Goal: Task Accomplishment & Management: Manage account settings

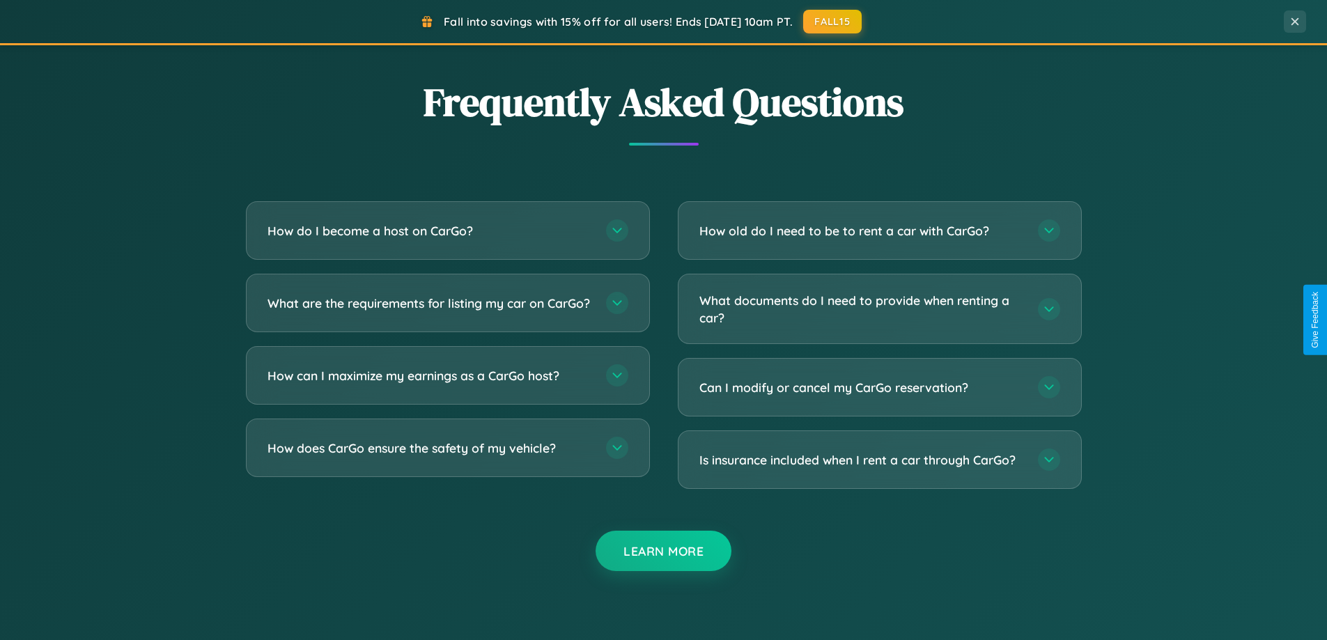
scroll to position [2680, 0]
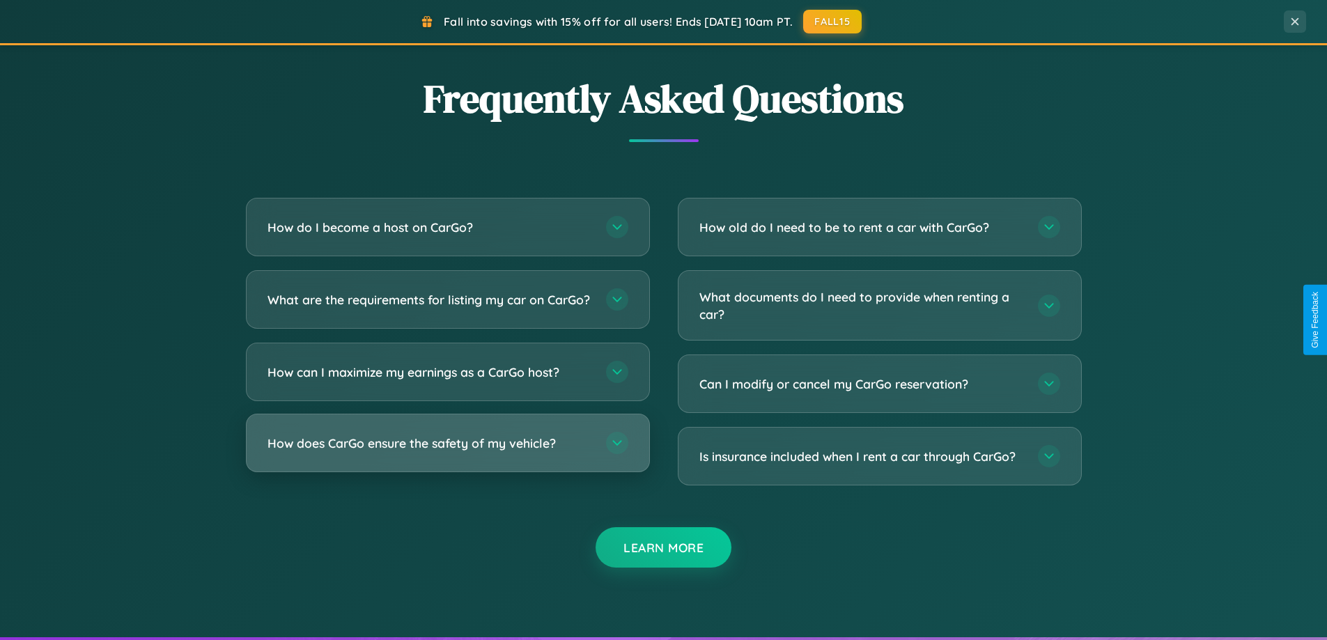
click at [447, 452] on h3 "How does CarGo ensure the safety of my vehicle?" at bounding box center [429, 443] width 324 height 17
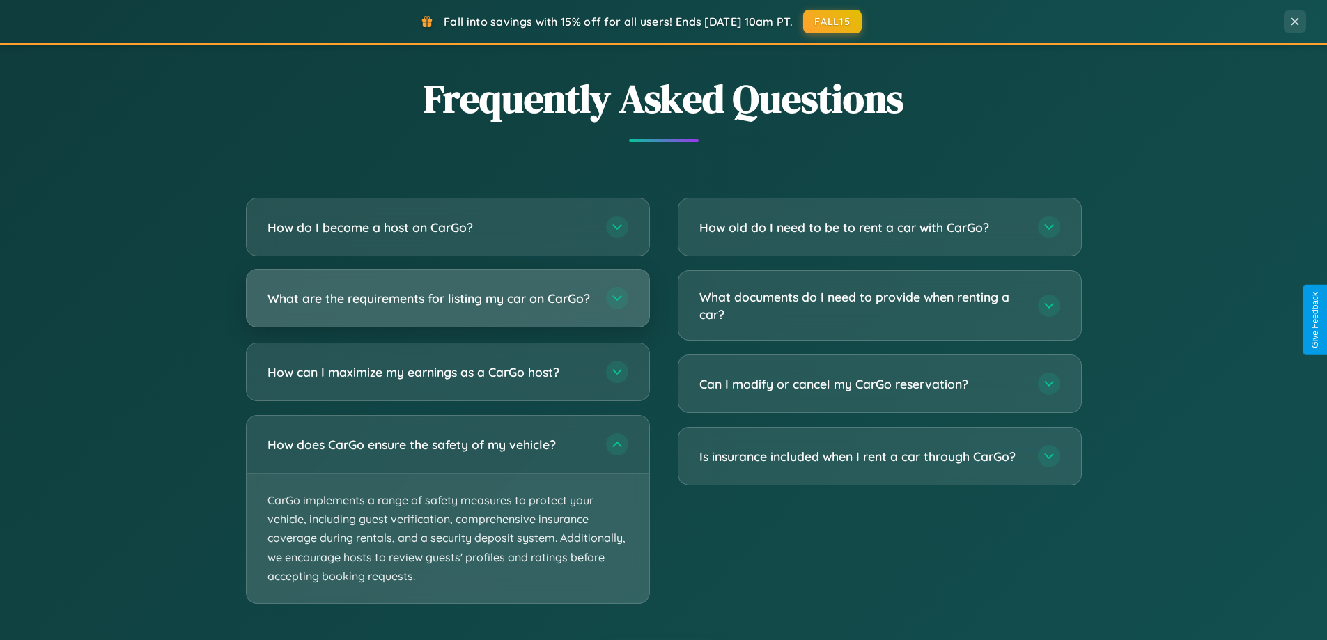
click at [447, 305] on h3 "What are the requirements for listing my car on CarGo?" at bounding box center [429, 298] width 324 height 17
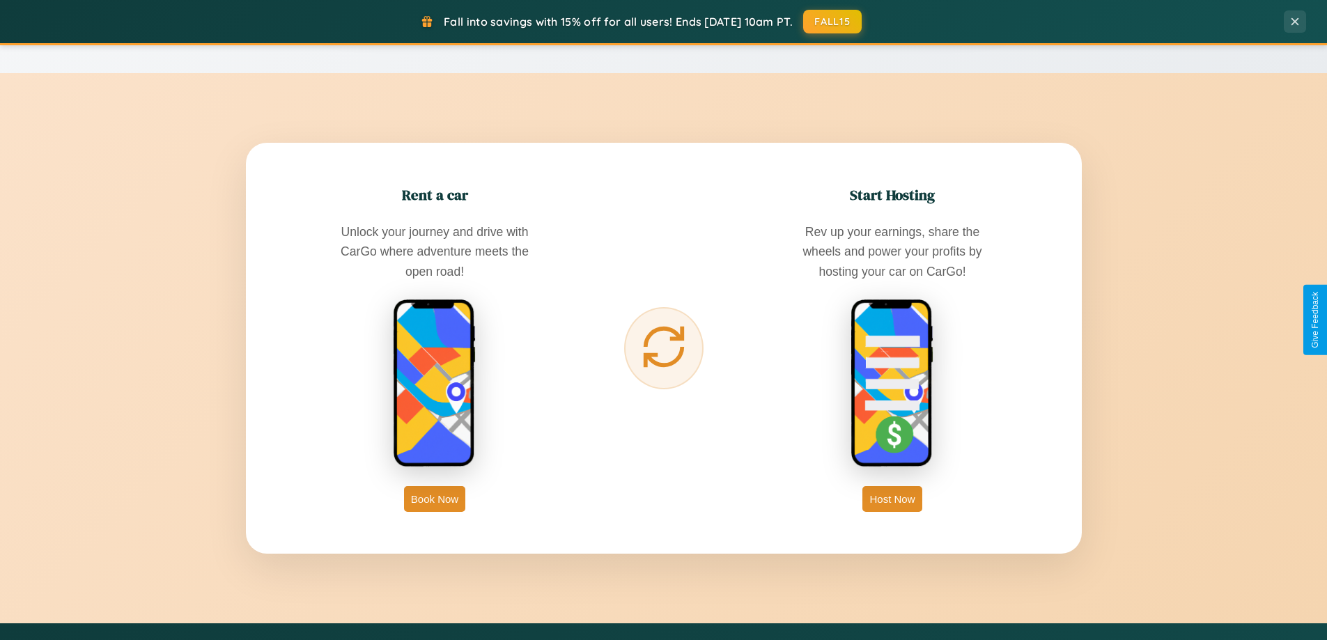
scroll to position [0, 0]
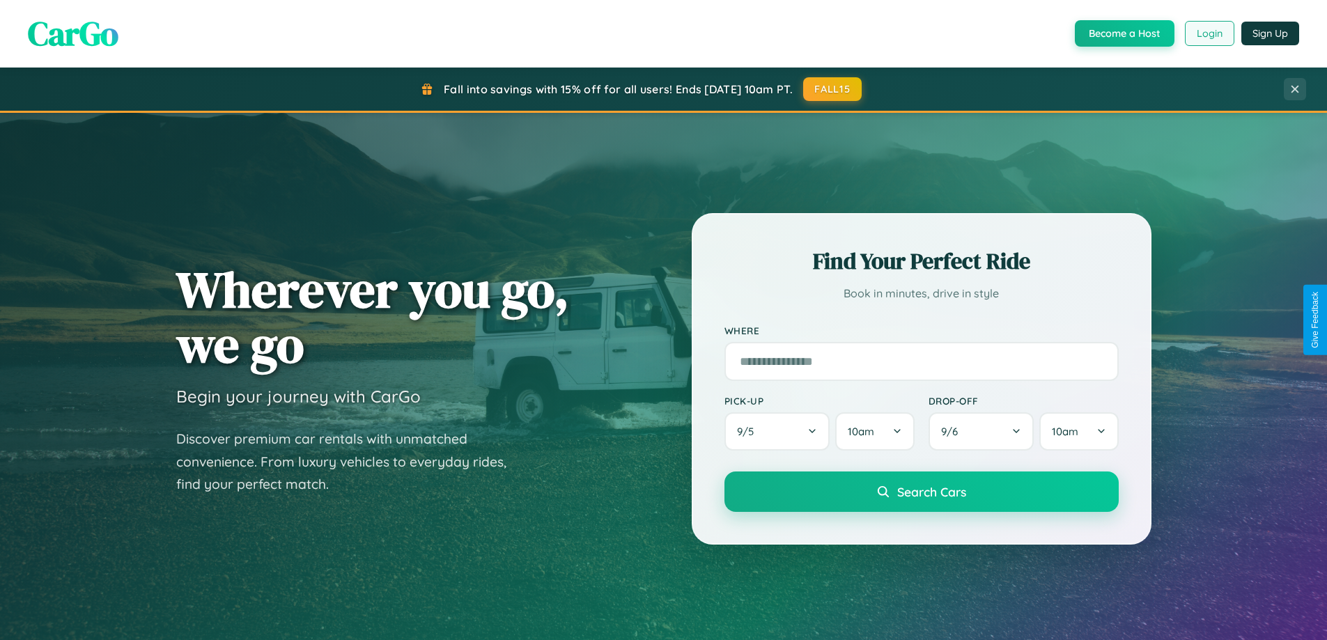
click at [1208, 33] on button "Login" at bounding box center [1208, 33] width 49 height 25
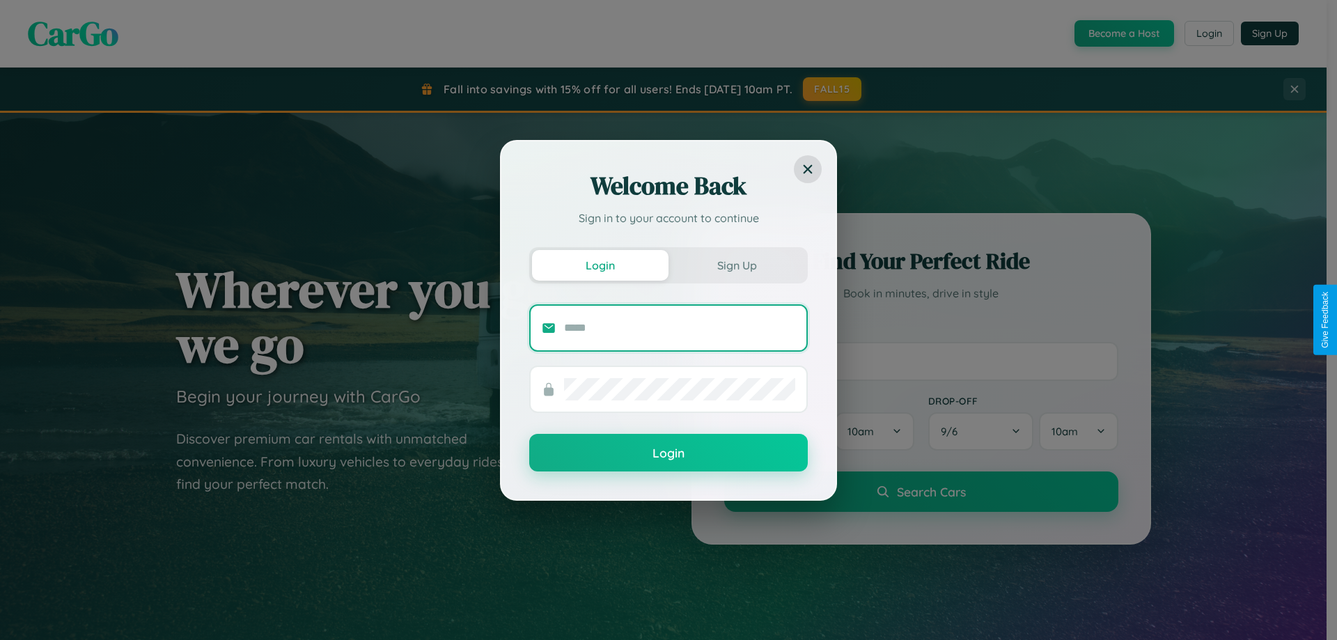
click at [680, 327] on input "text" at bounding box center [679, 328] width 231 height 22
type input "**********"
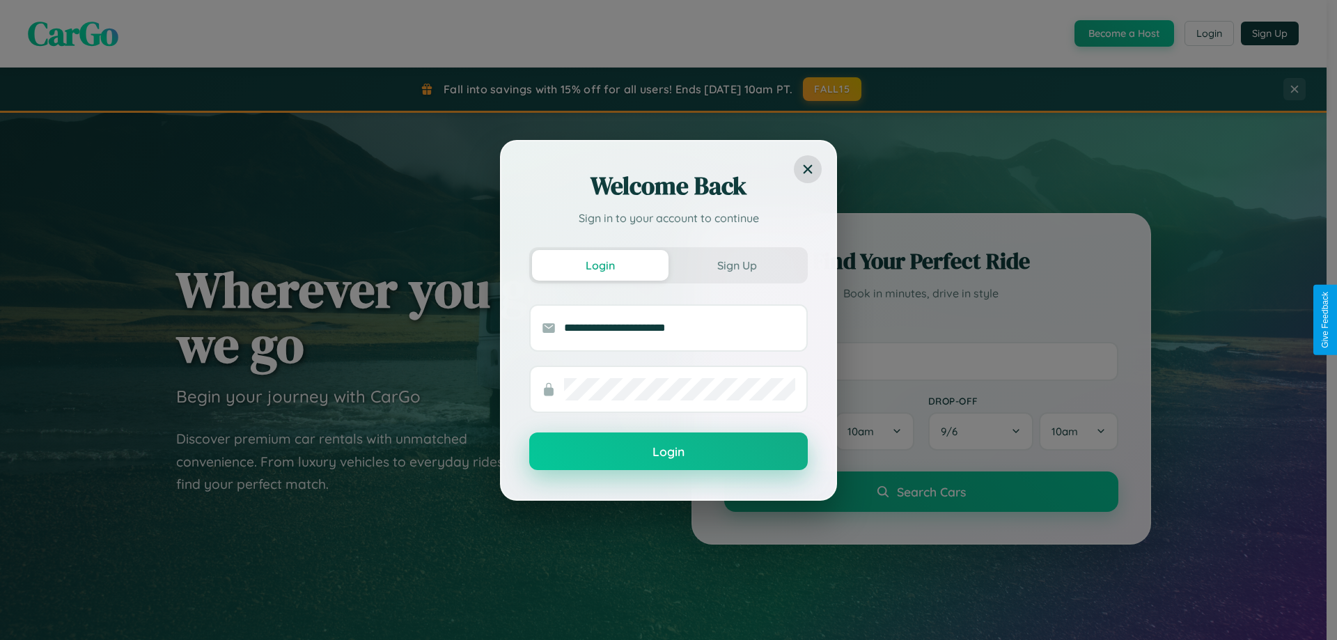
click at [668, 452] on button "Login" at bounding box center [668, 451] width 279 height 38
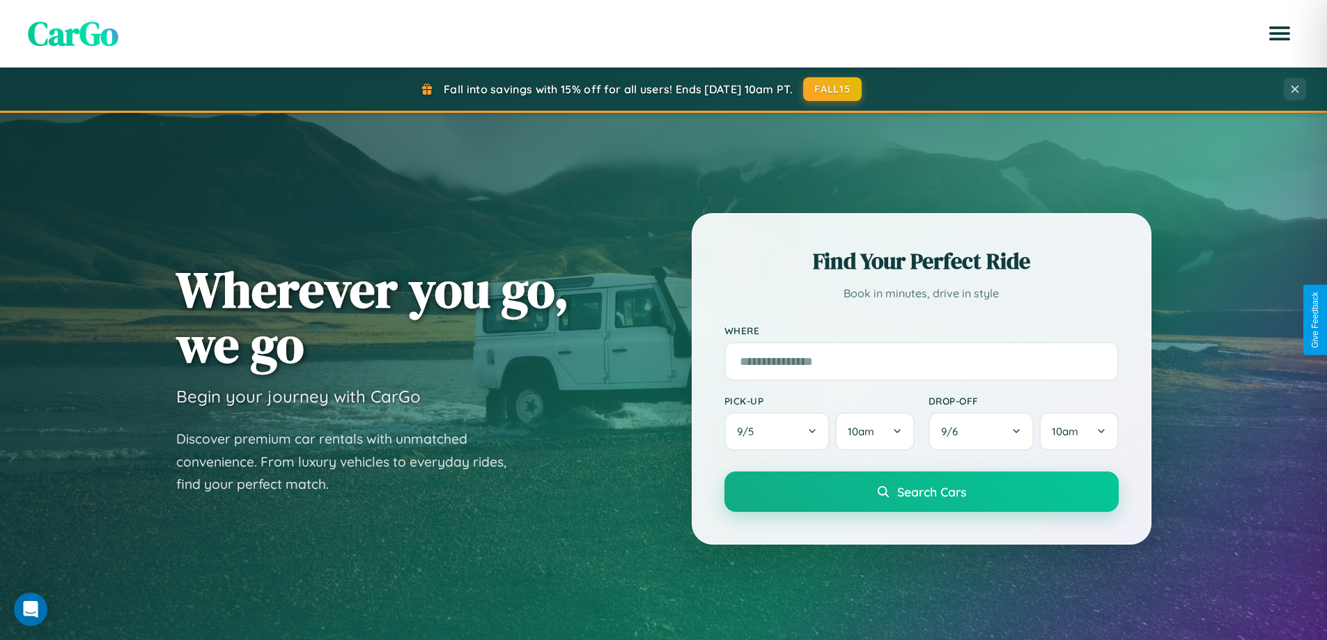
scroll to position [600, 0]
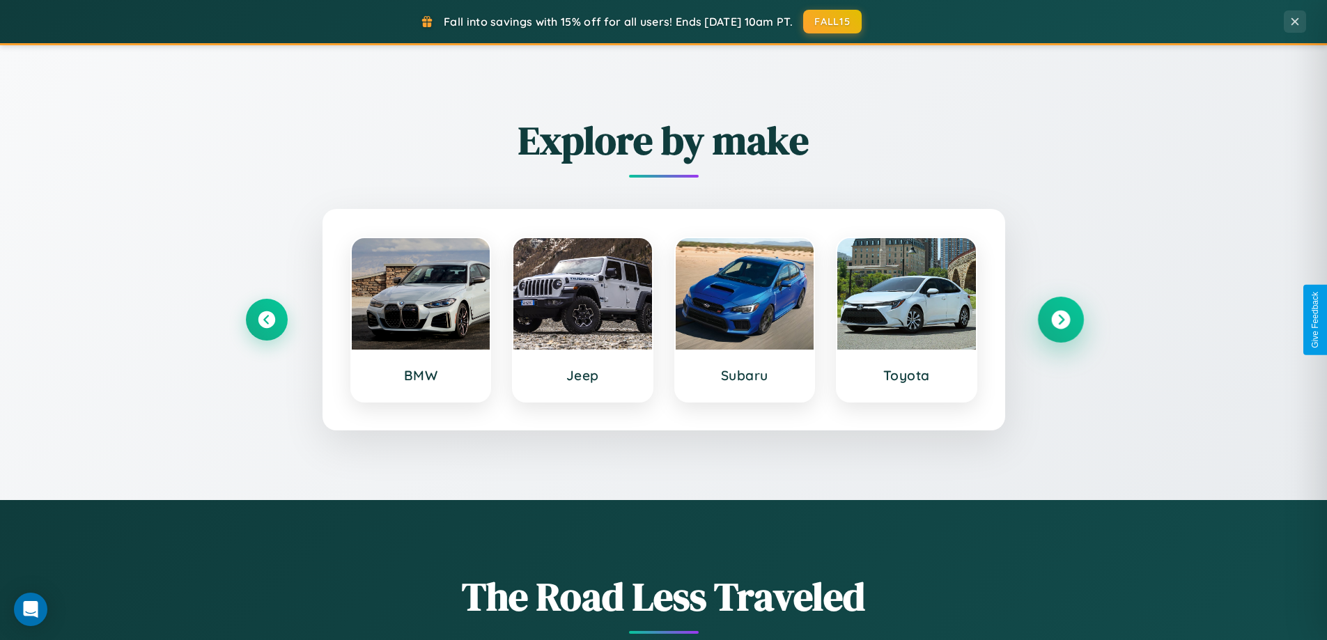
click at [1060, 320] on icon at bounding box center [1060, 320] width 19 height 19
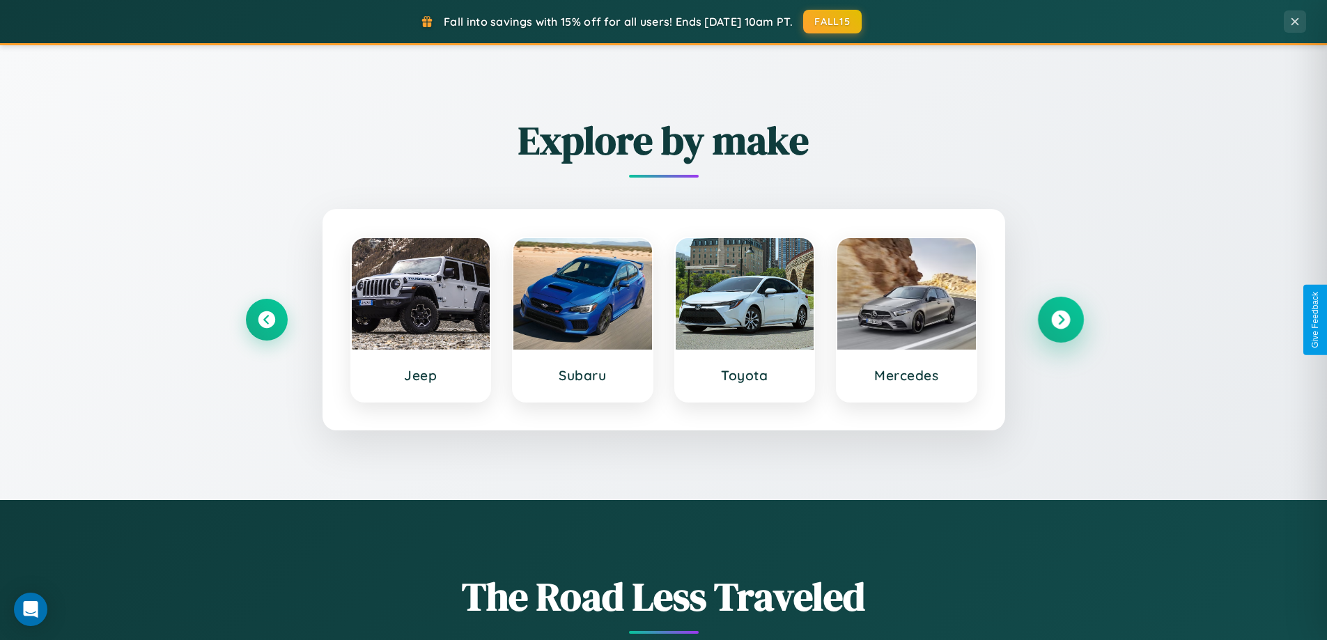
click at [1060, 320] on icon at bounding box center [1060, 320] width 19 height 19
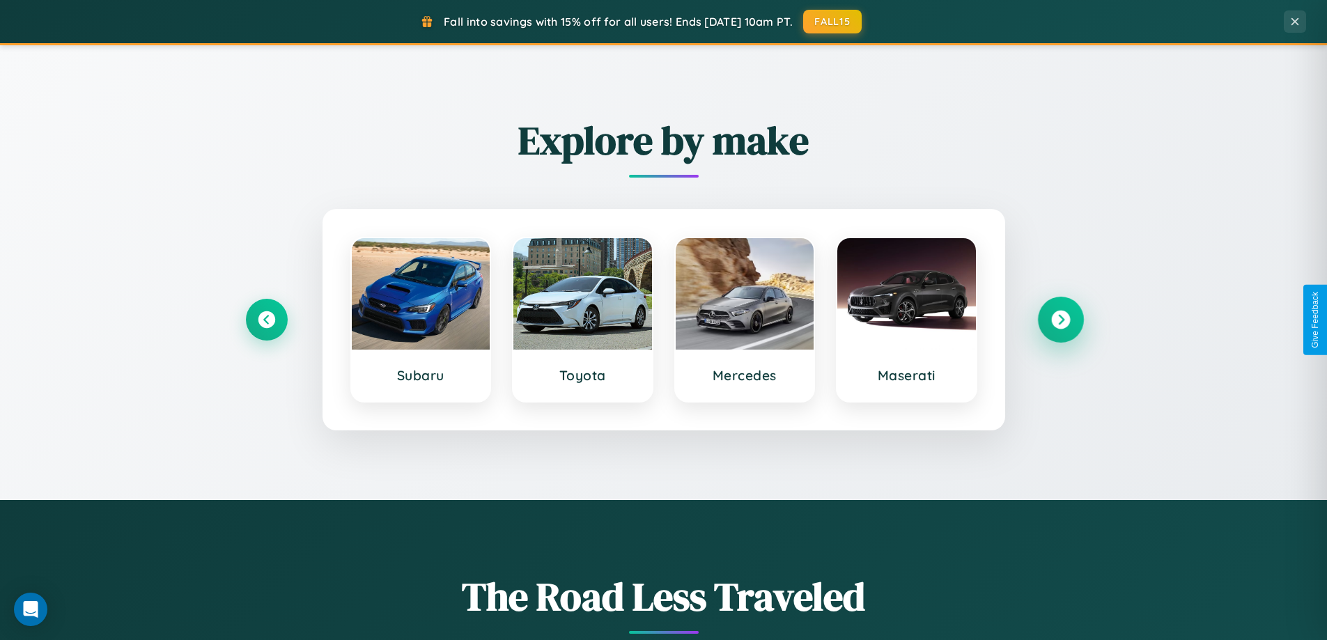
click at [1060, 320] on icon at bounding box center [1060, 320] width 19 height 19
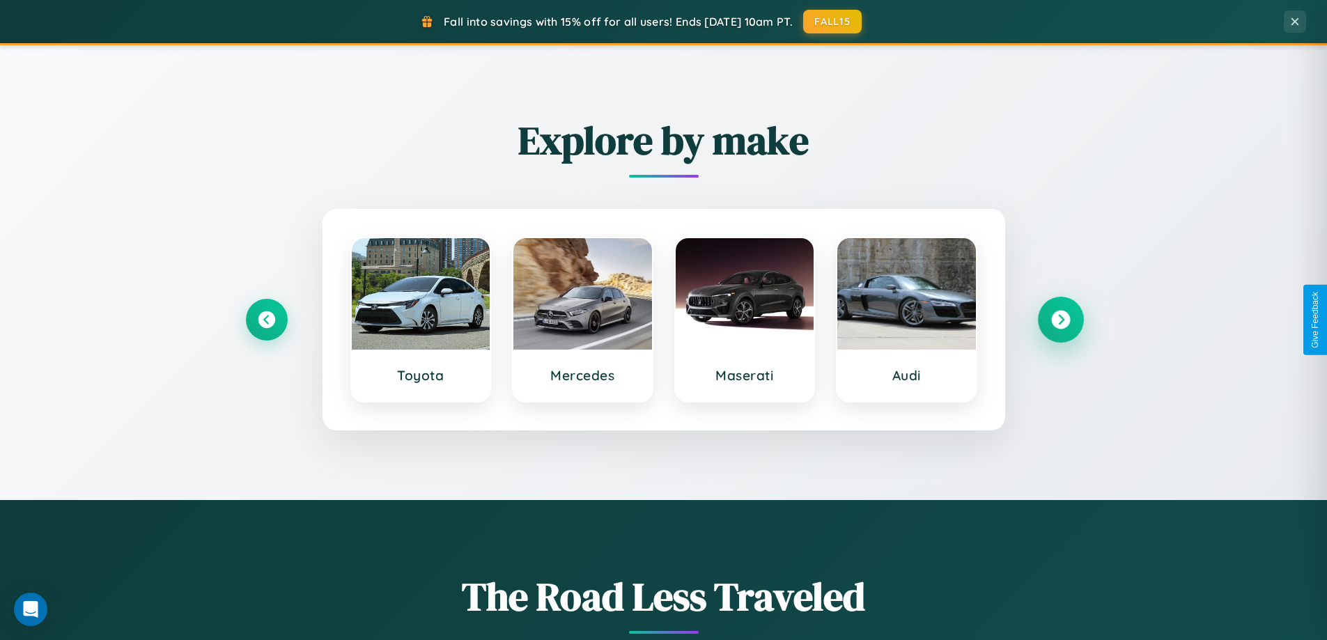
click at [1060, 320] on icon at bounding box center [1060, 320] width 19 height 19
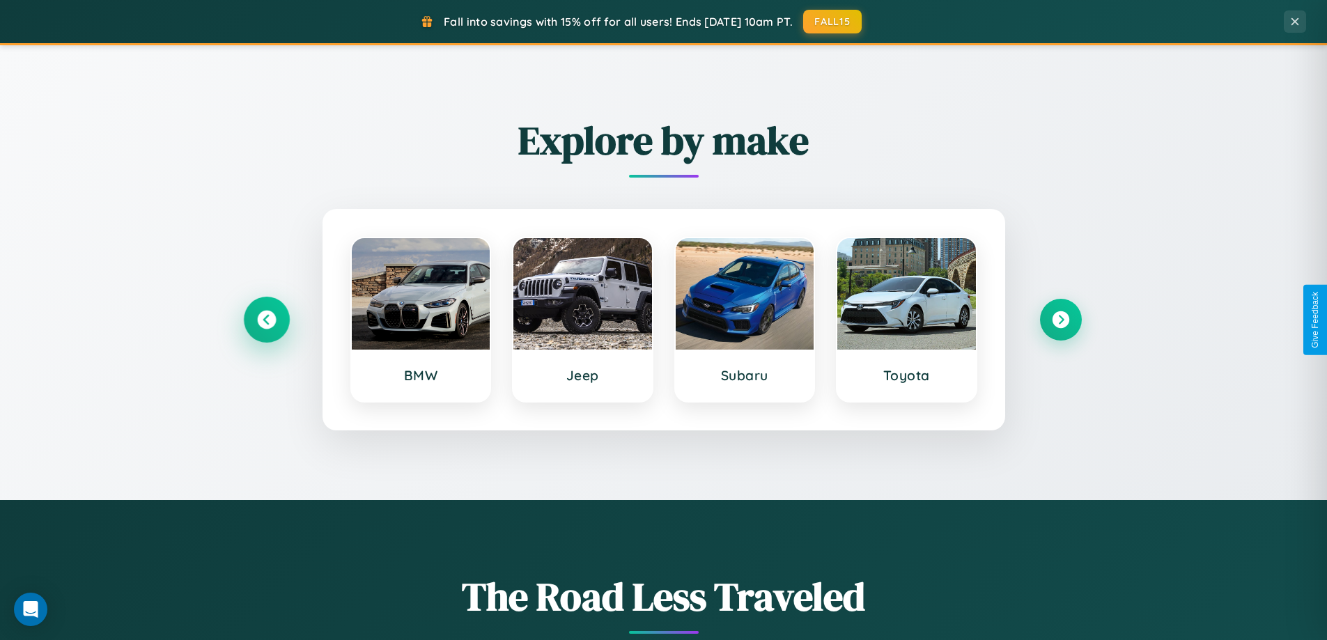
click at [266, 320] on icon at bounding box center [266, 320] width 19 height 19
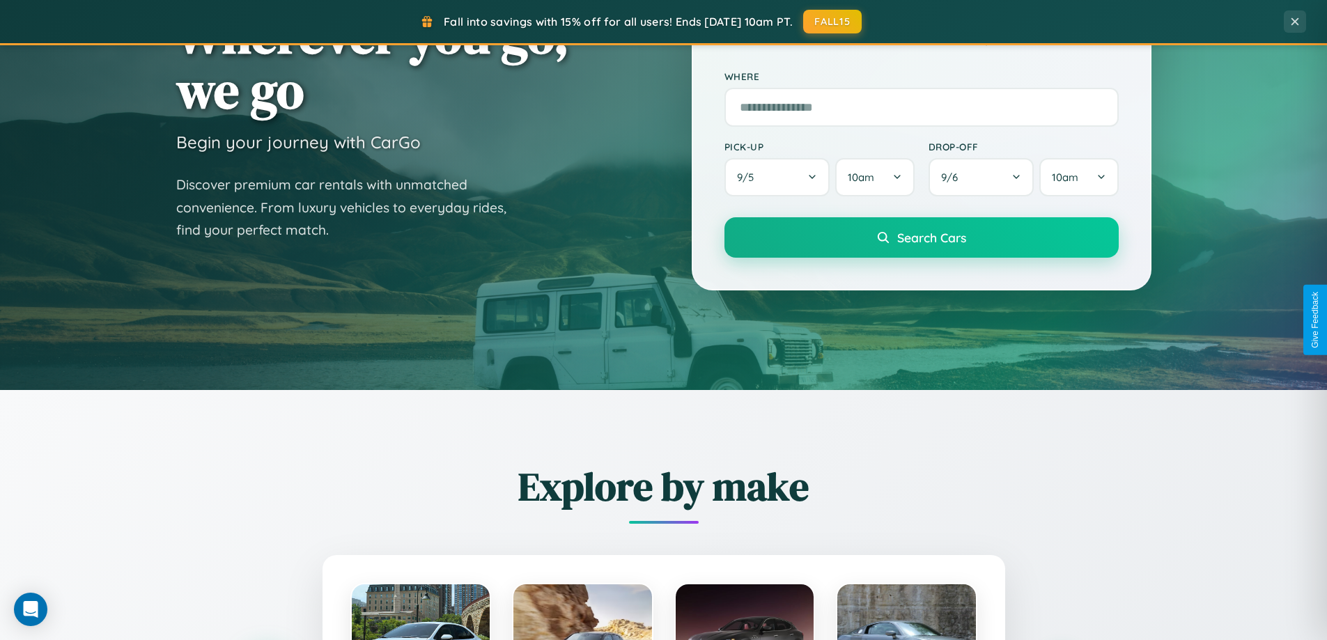
scroll to position [0, 0]
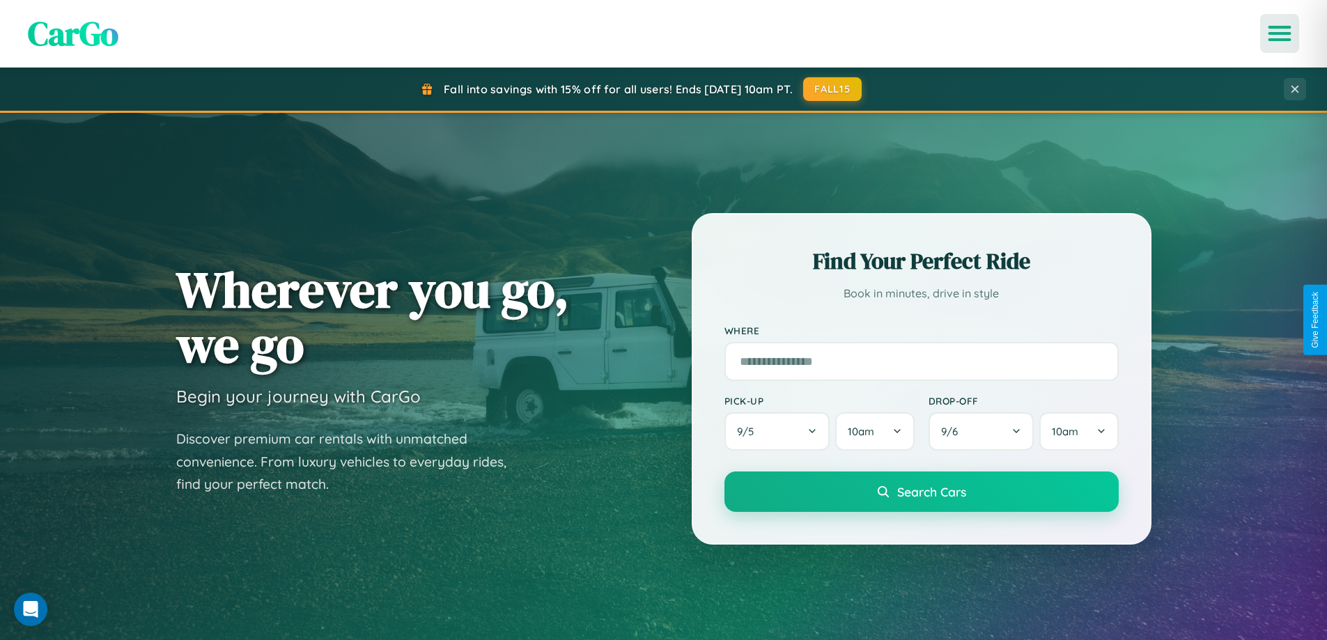
click at [1279, 33] on icon "Open menu" at bounding box center [1279, 33] width 20 height 13
